Goal: Task Accomplishment & Management: Use online tool/utility

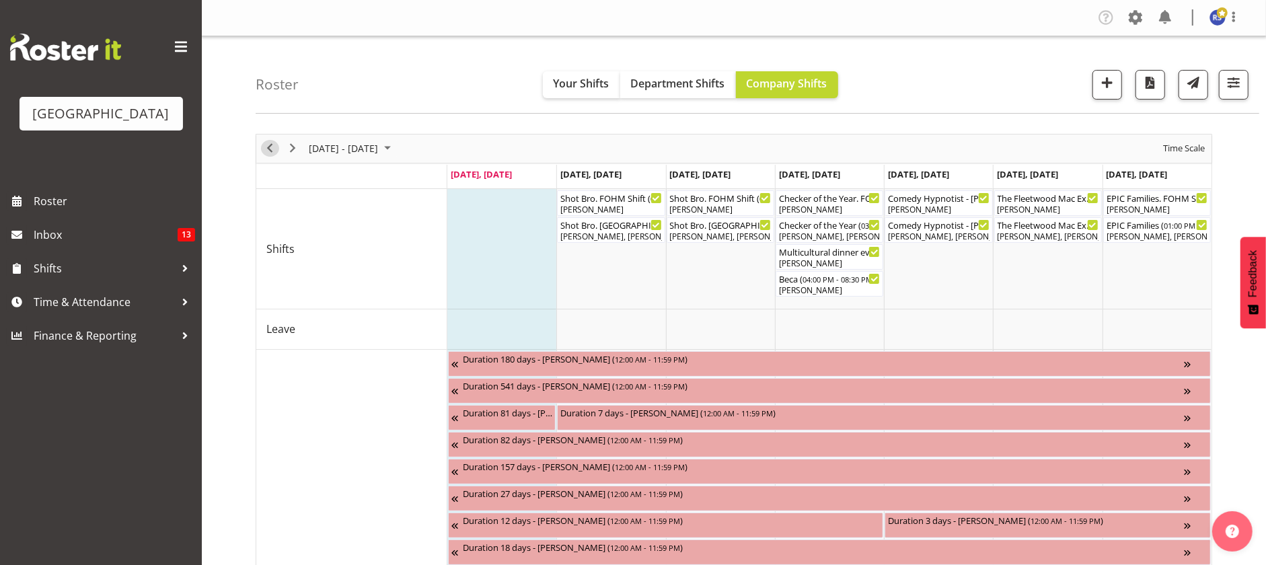
click at [269, 151] on span "Previous" at bounding box center [270, 148] width 16 height 17
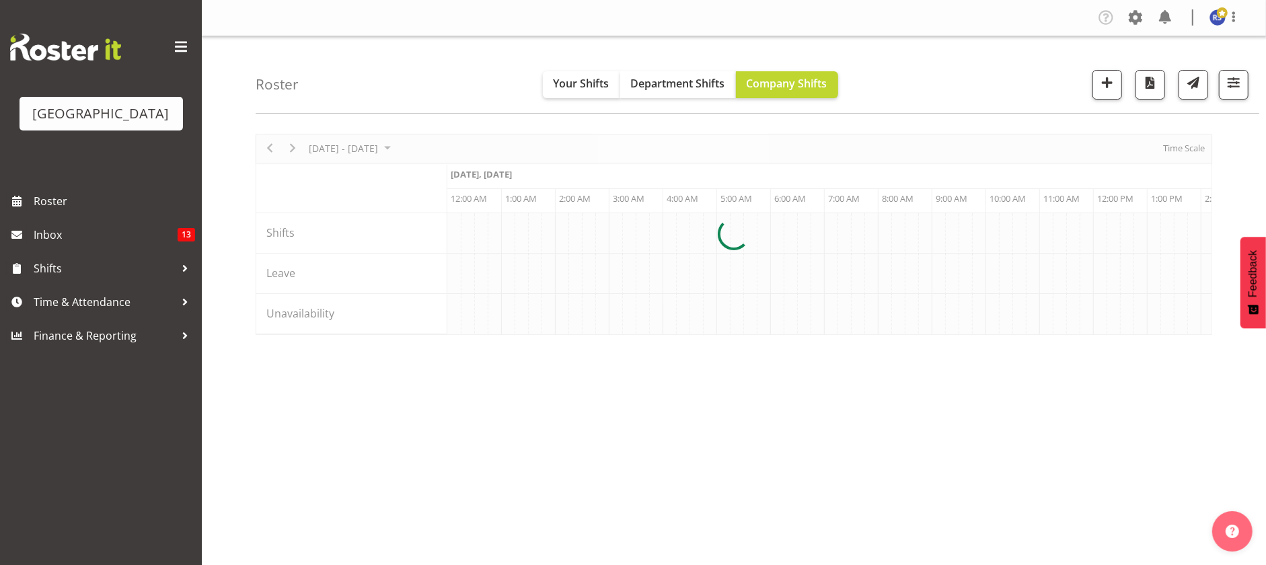
click at [1166, 146] on div at bounding box center [734, 234] width 956 height 201
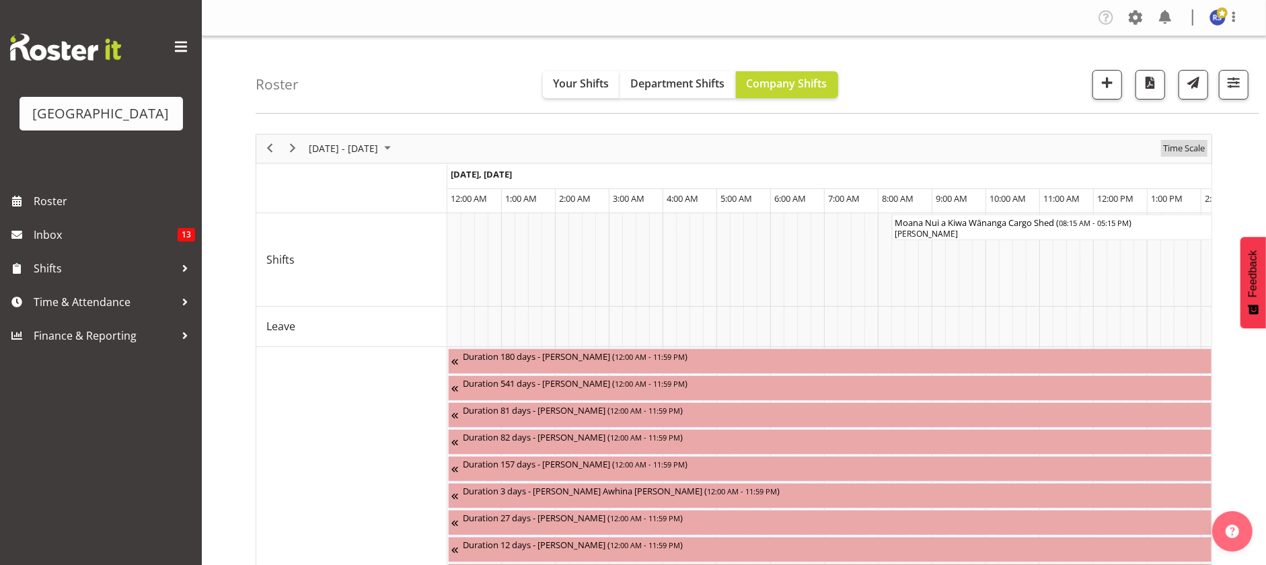
click at [1175, 148] on span "Time Scale" at bounding box center [1183, 148] width 44 height 17
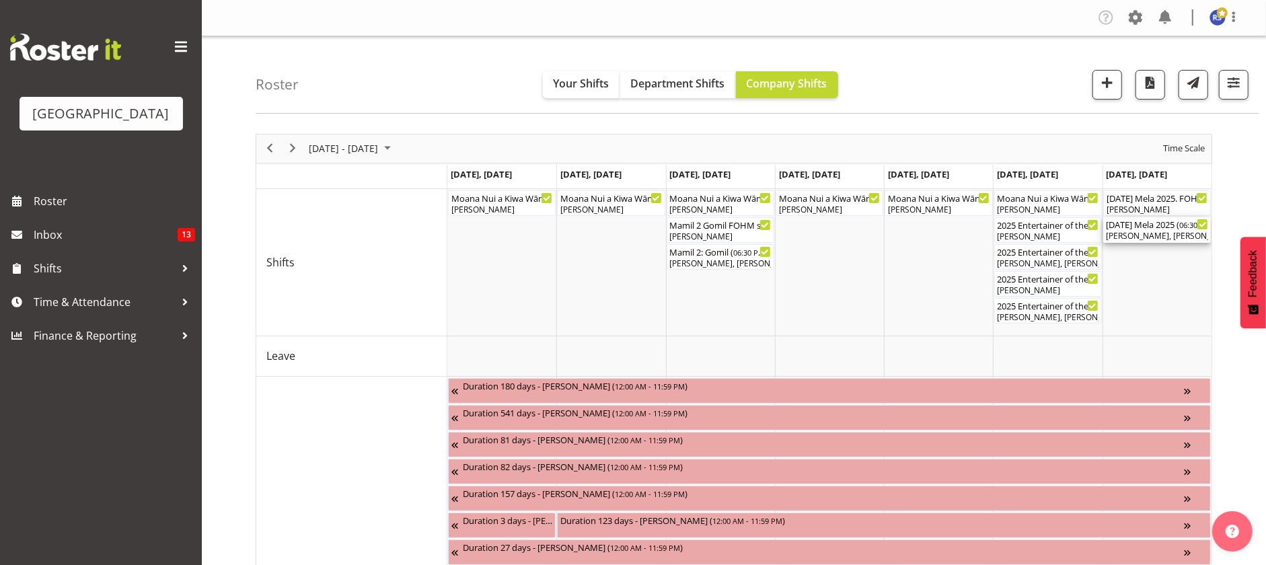
click at [1153, 231] on div "[PERSON_NAME], [PERSON_NAME], [PERSON_NAME], [PERSON_NAME], [PERSON_NAME], [PER…" at bounding box center [1157, 236] width 102 height 12
click at [0, 0] on div at bounding box center [0, 0] width 0 height 0
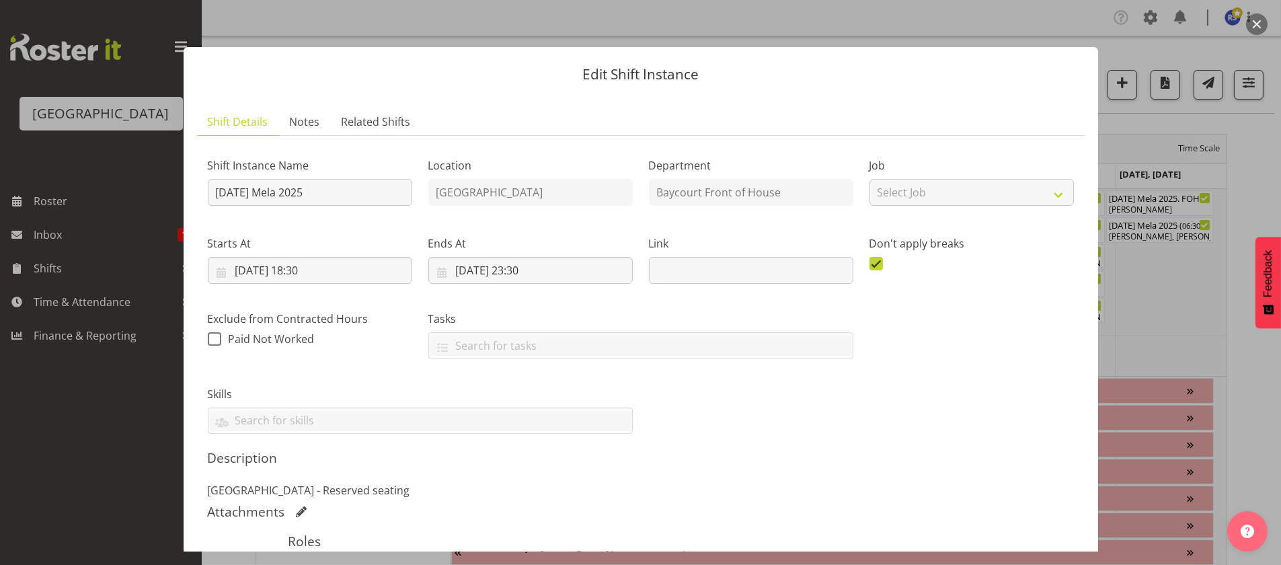
click at [245, 31] on div "Edit Shift Instance Shift Details Notes Related Shifts Shift Instance Name [DAT…" at bounding box center [641, 282] width 942 height 538
click at [462, 74] on p "Edit Shift Instance" at bounding box center [641, 74] width 888 height 14
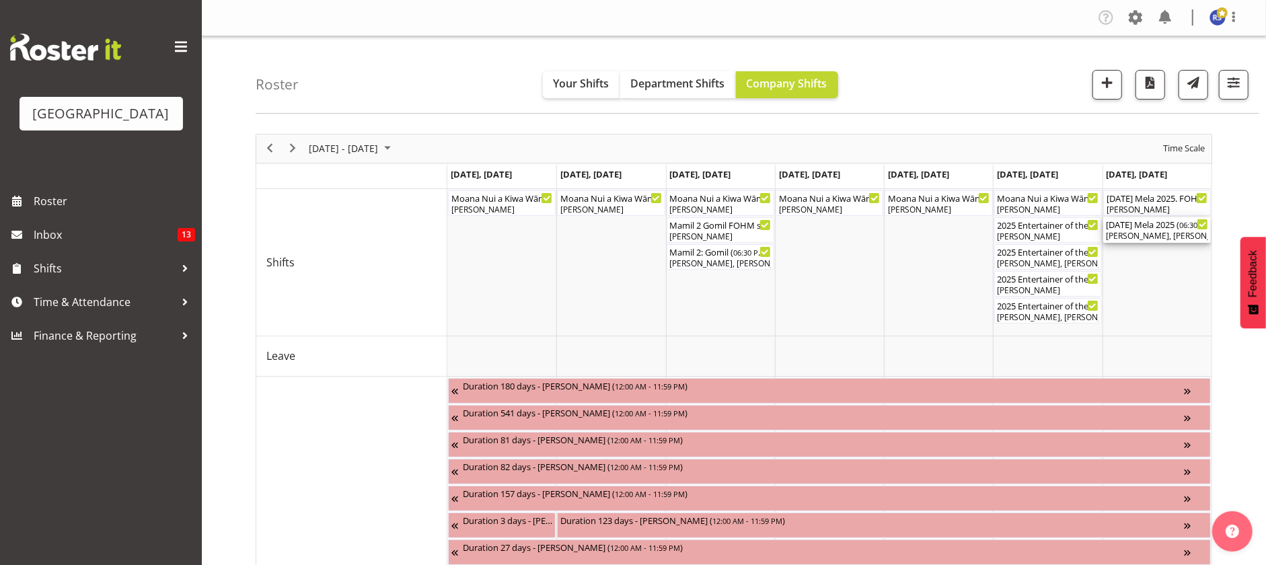
click at [1125, 229] on div "[DATE] Mela 2025 ( 06:30 PM - 11:30 PM )" at bounding box center [1157, 223] width 102 height 13
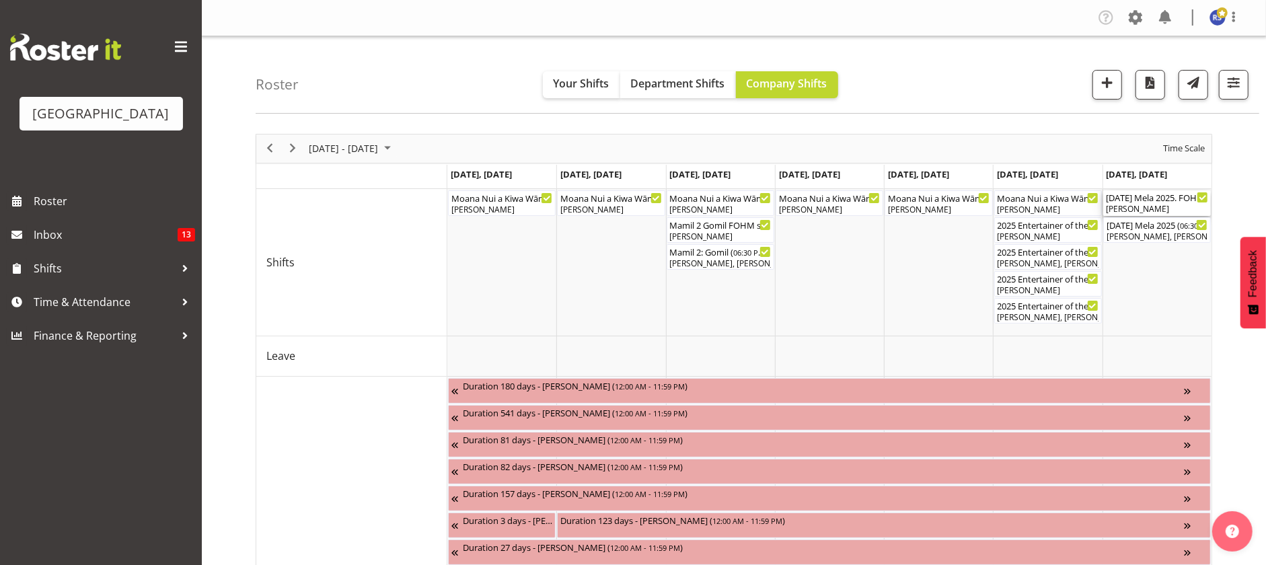
click at [1126, 207] on div "[PERSON_NAME]" at bounding box center [1157, 209] width 102 height 12
click at [0, 0] on div at bounding box center [0, 0] width 0 height 0
